Goal: Task Accomplishment & Management: Use online tool/utility

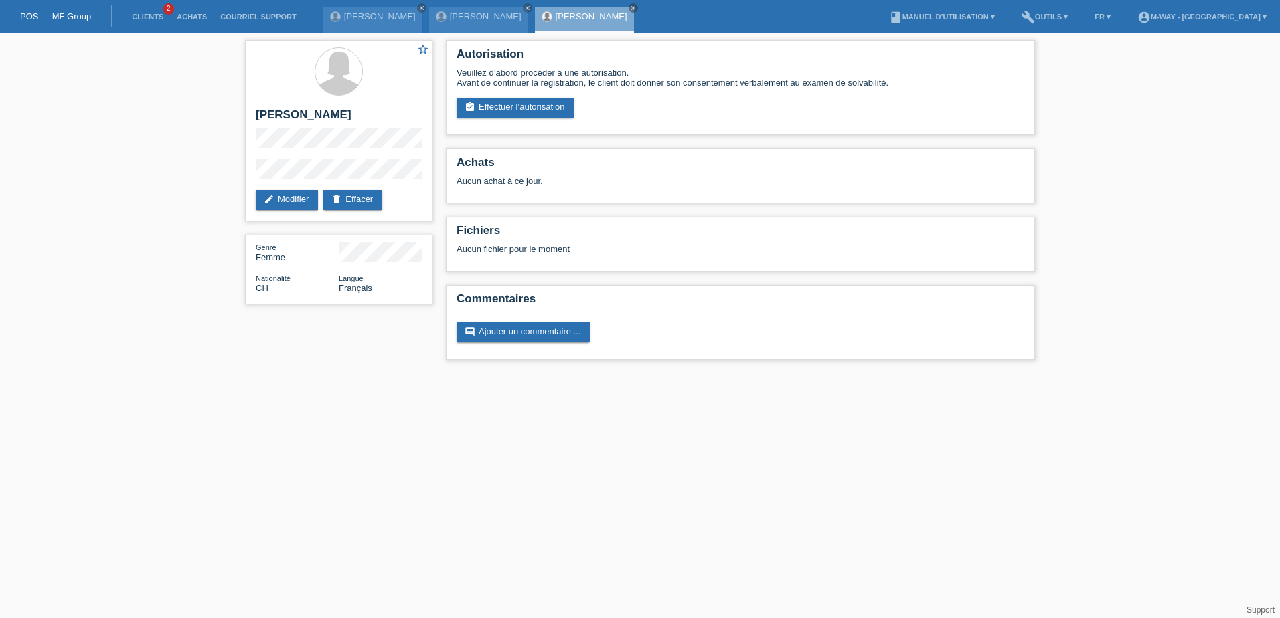
click at [52, 19] on link "POS — MF Group" at bounding box center [55, 16] width 71 height 10
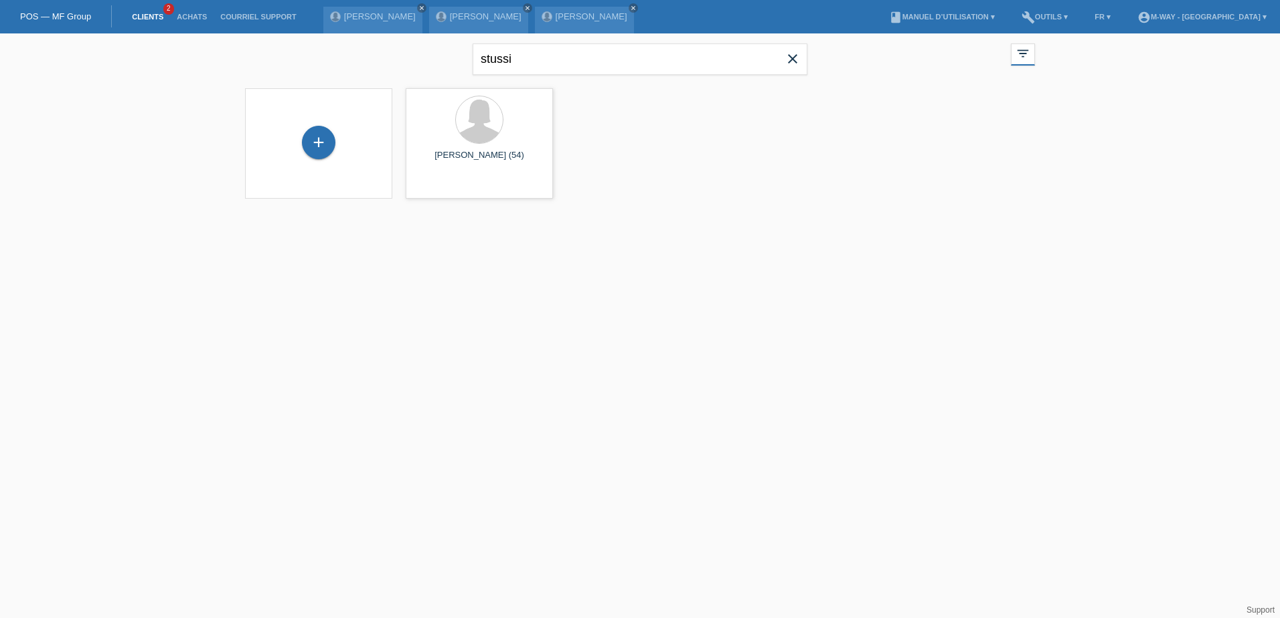
click at [792, 60] on icon "close" at bounding box center [792, 59] width 16 height 16
click at [52, 18] on link "POS — MF Group" at bounding box center [55, 16] width 71 height 10
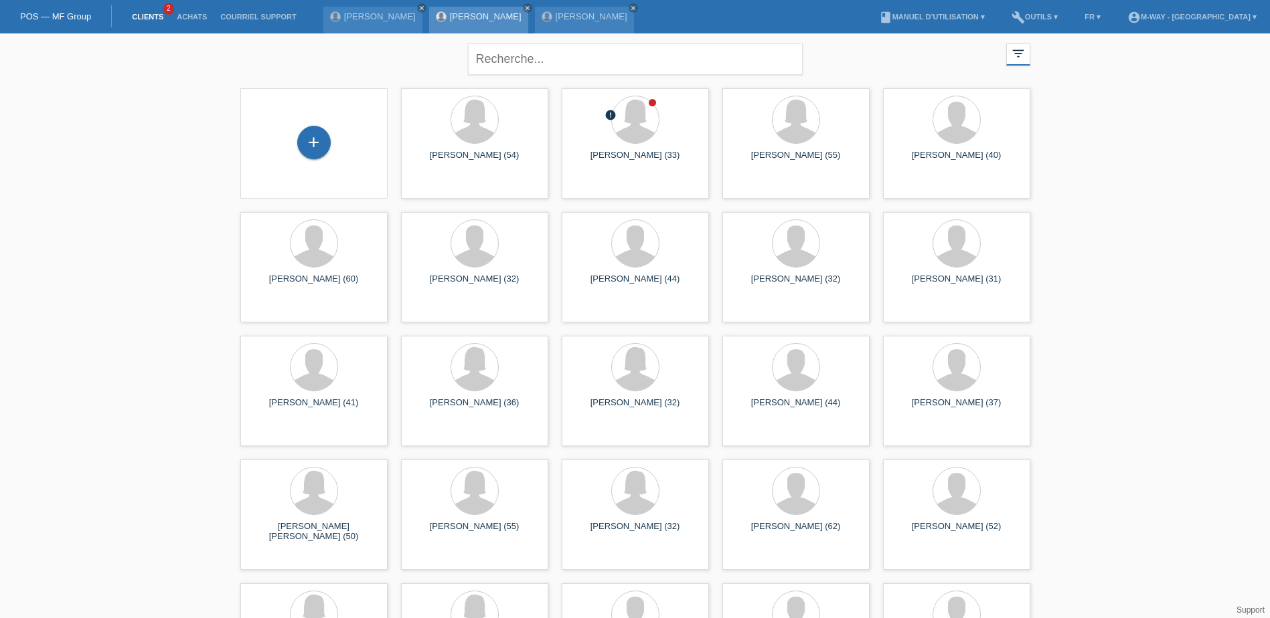
click at [469, 14] on link "[PERSON_NAME]" at bounding box center [486, 16] width 72 height 10
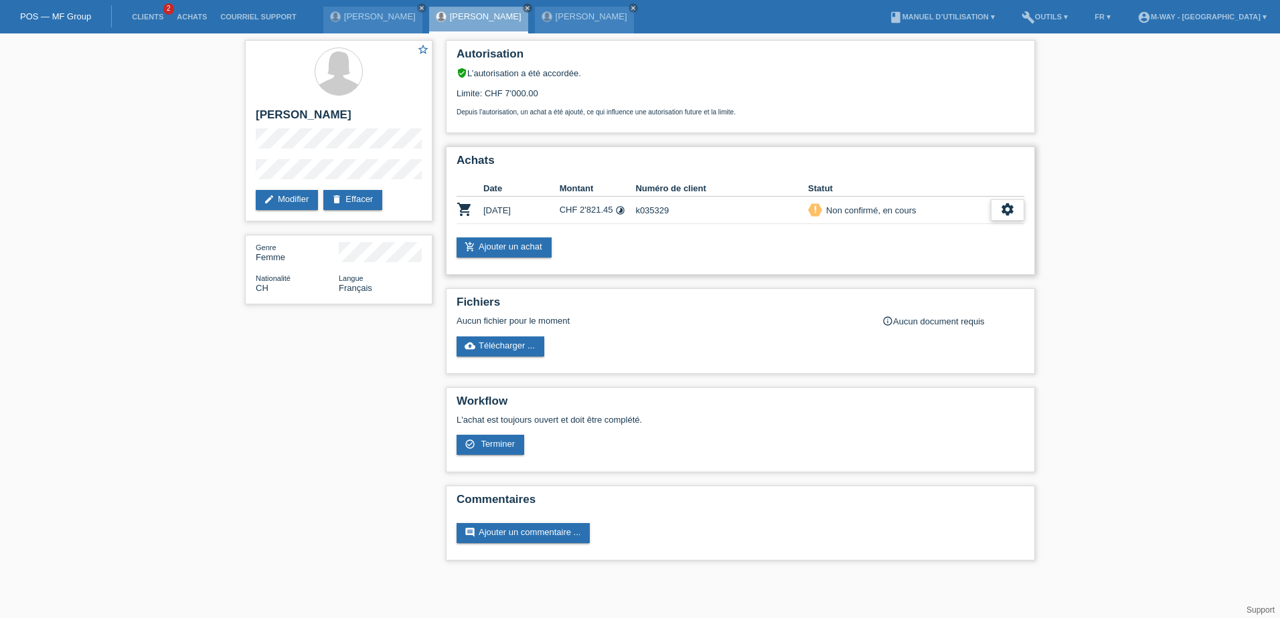
click at [1007, 211] on icon "settings" at bounding box center [1007, 209] width 15 height 15
click at [908, 270] on span "Terminer" at bounding box center [914, 271] width 38 height 16
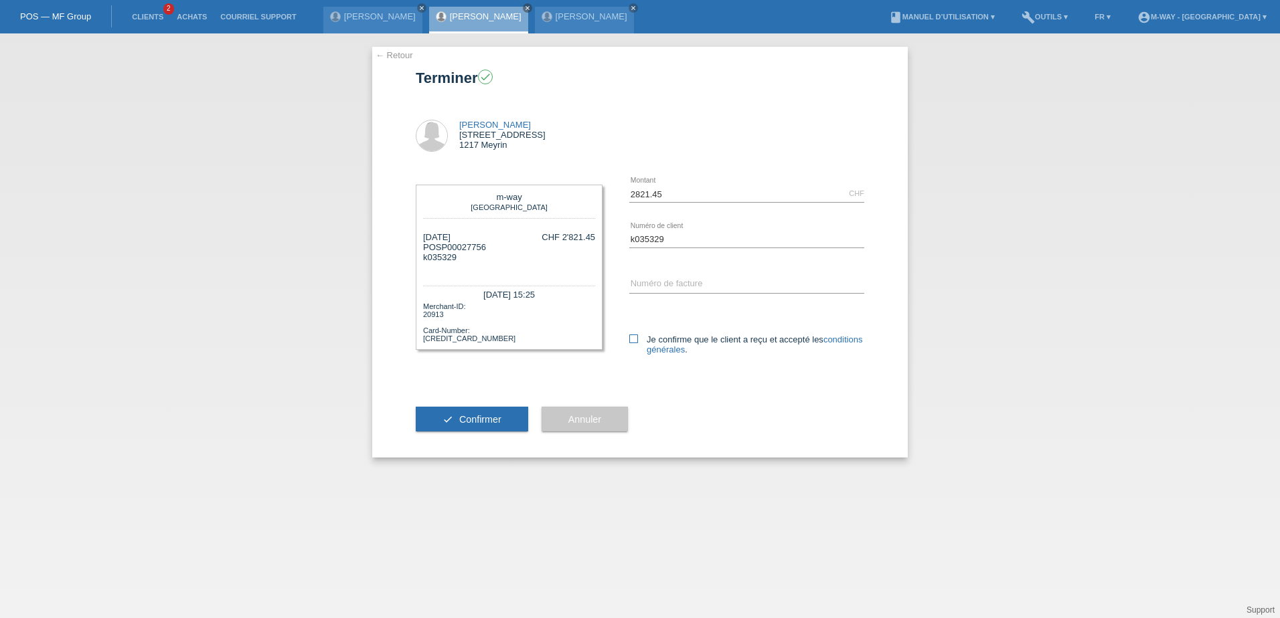
click at [632, 338] on icon at bounding box center [633, 339] width 9 height 9
click at [632, 338] on input "Je confirme que le client a reçu et accepté les conditions générales ." at bounding box center [633, 339] width 9 height 9
checkbox input "true"
click at [497, 414] on span "Confirmer" at bounding box center [480, 419] width 42 height 11
